Goal: Browse casually: Explore the website without a specific task or goal

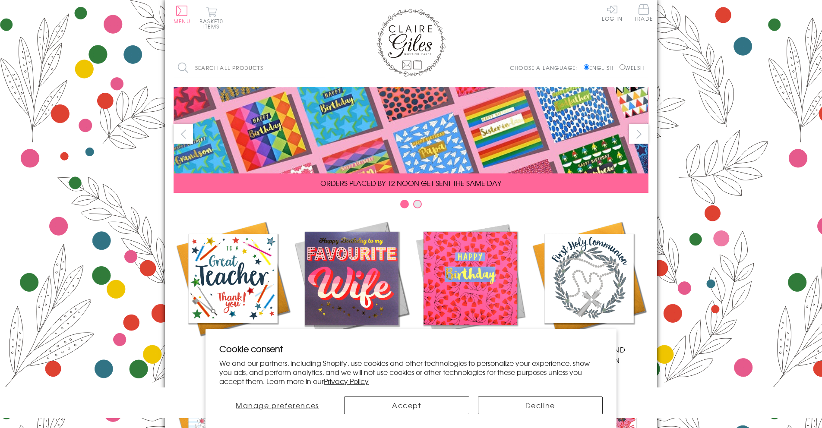
scroll to position [328, 0]
